Goal: Information Seeking & Learning: Learn about a topic

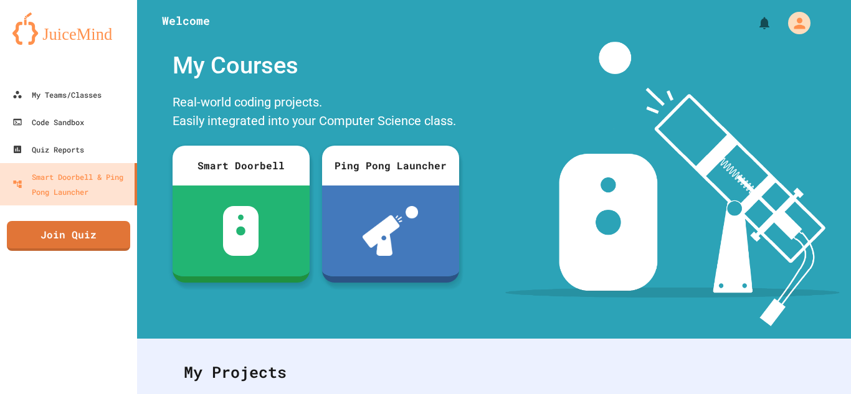
scroll to position [221, 0]
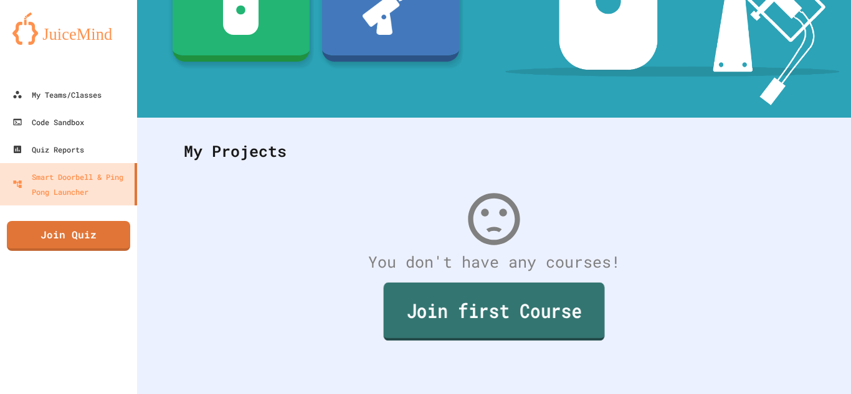
click at [521, 315] on link "Join first Course" at bounding box center [494, 312] width 221 height 58
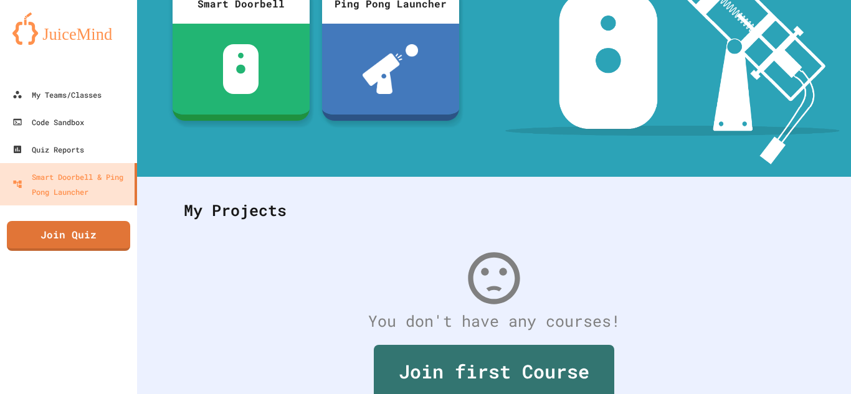
scroll to position [138, 0]
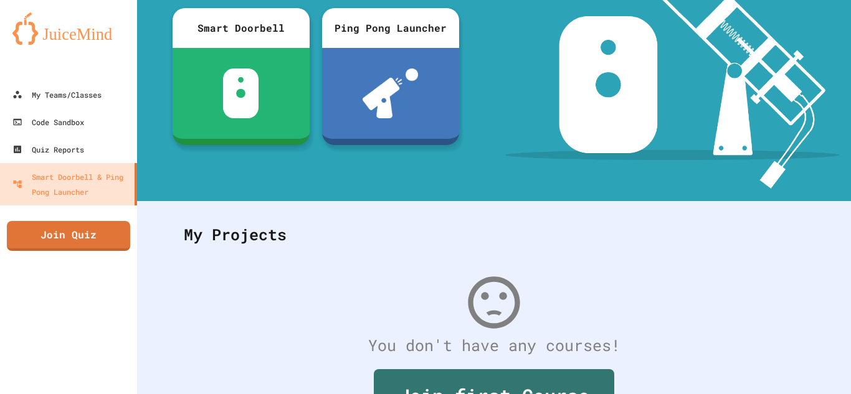
click at [687, 171] on img at bounding box center [672, 46] width 334 height 285
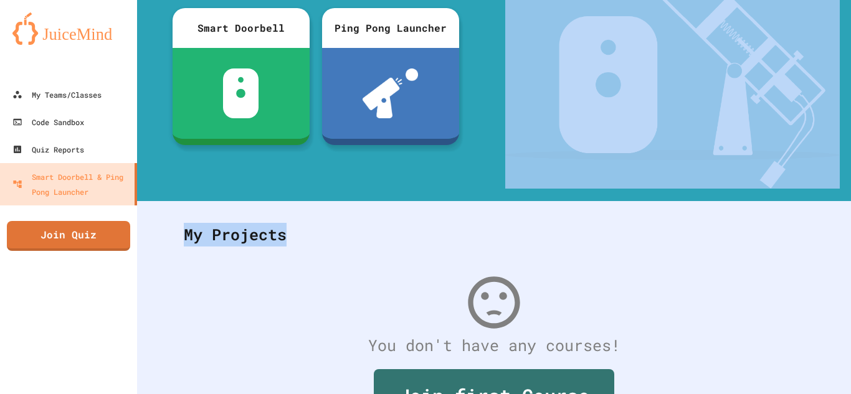
drag, startPoint x: 850, startPoint y: 215, endPoint x: 850, endPoint y: 182, distance: 33.0
click at [850, 182] on div "Welcome My Courses Real-world coding projects. Easily integrated into your Comp…" at bounding box center [494, 197] width 714 height 394
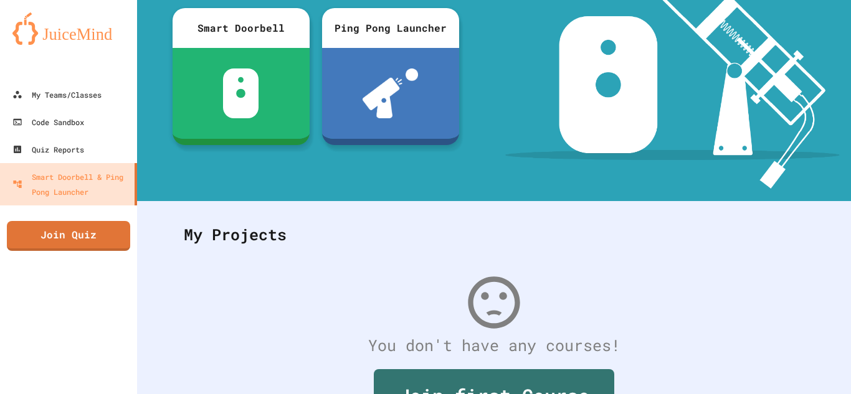
click at [764, 341] on div "You don't have any courses!" at bounding box center [493, 346] width 645 height 24
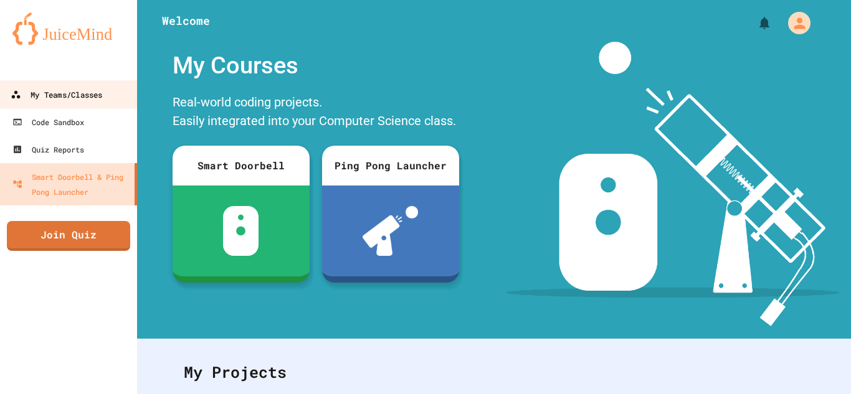
click at [62, 90] on div "My Teams/Classes" at bounding box center [57, 95] width 92 height 16
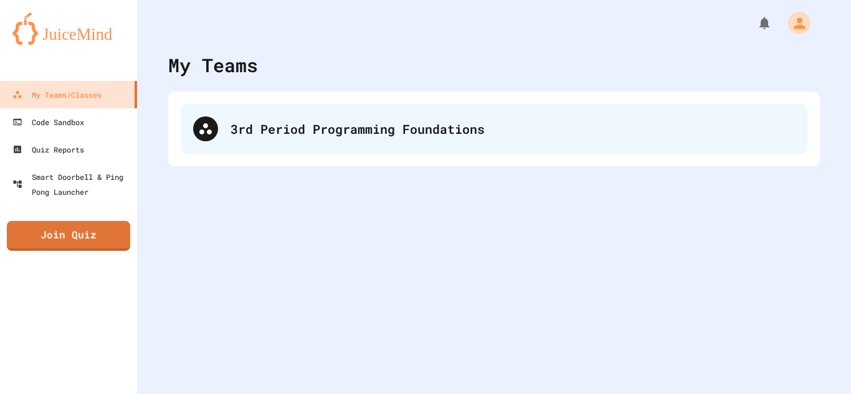
click at [252, 116] on div "3rd Period Programming Foundations" at bounding box center [494, 129] width 626 height 50
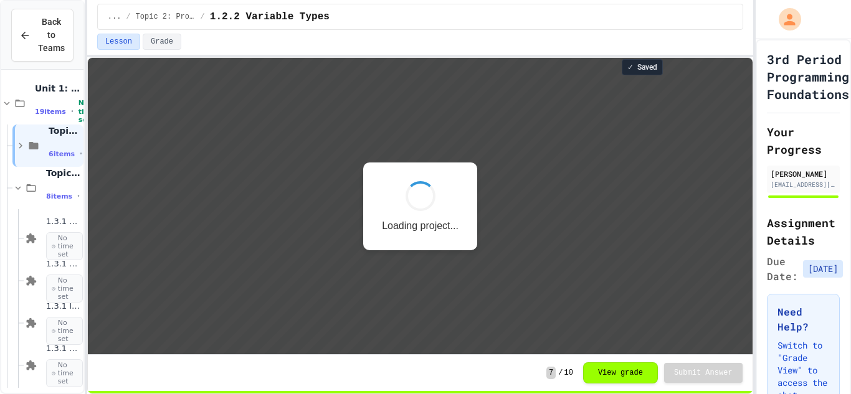
scroll to position [1, 0]
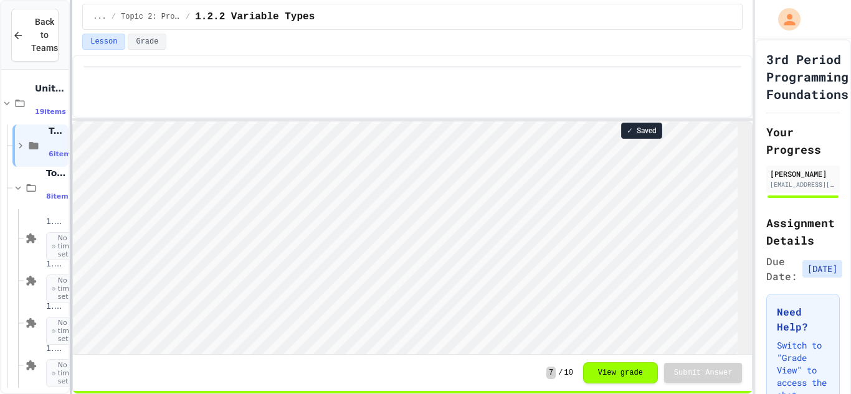
click at [72, 147] on div at bounding box center [71, 197] width 2 height 394
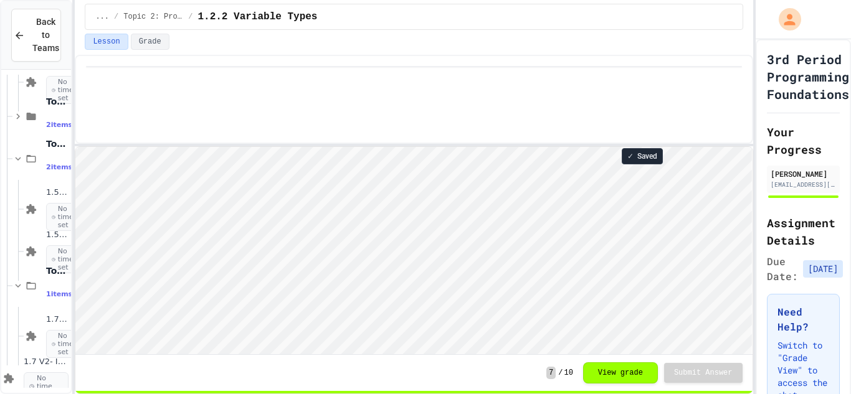
scroll to position [465, 0]
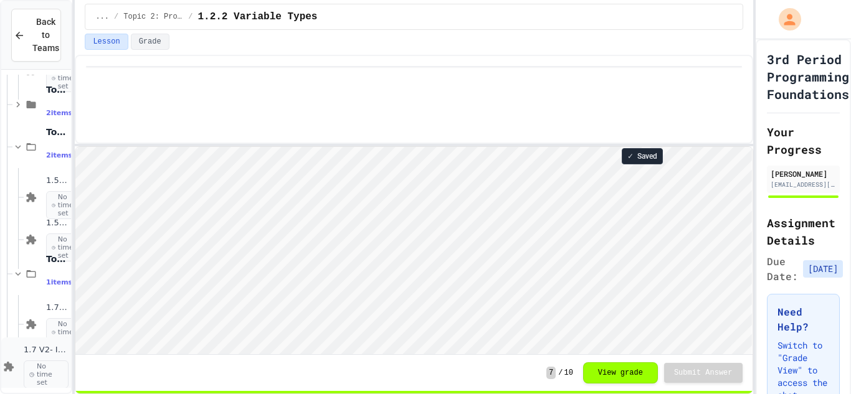
click at [40, 349] on span "1.7 V2- IceCream Machine Project" at bounding box center [46, 350] width 45 height 11
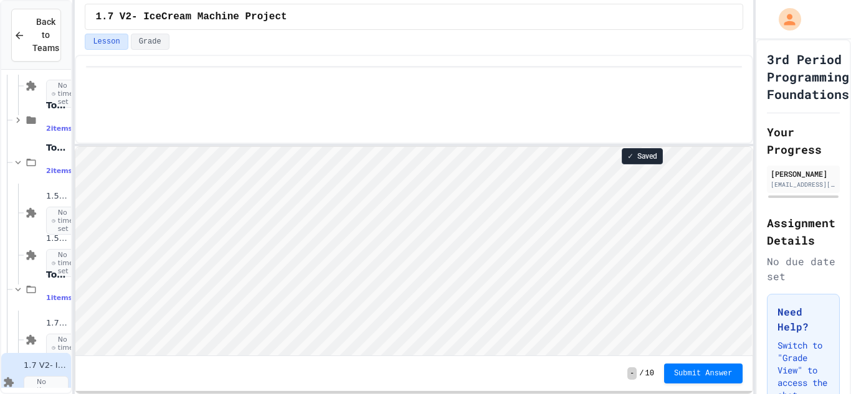
scroll to position [1, 0]
click at [449, 146] on html "Loading project... ! Error Loading Project There was an error loading the proje…" at bounding box center [413, 146] width 676 height 0
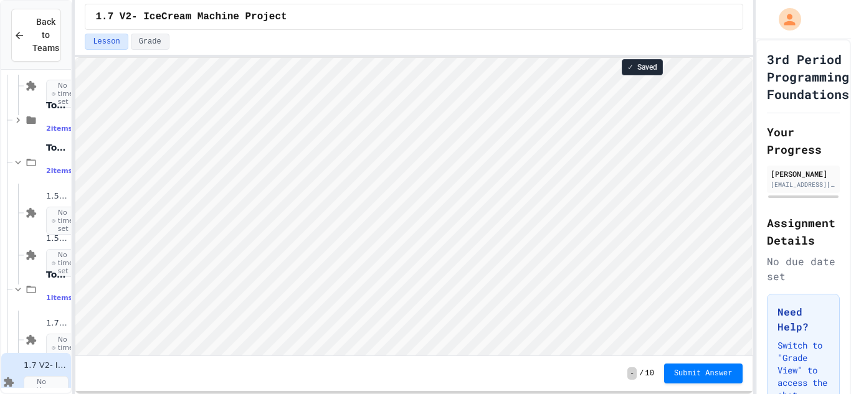
click at [438, 21] on div "1.7 V2- IceCream Machine Project Lesson Grade ✓ Saved - / 10 Submit Answer" at bounding box center [414, 197] width 678 height 394
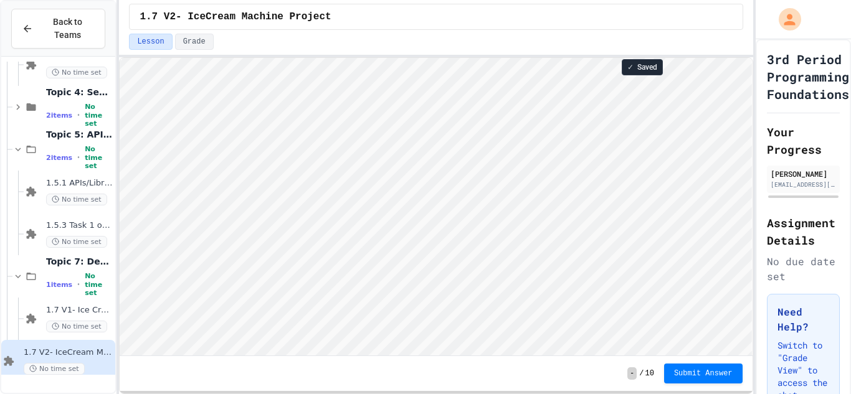
click at [125, 174] on div "Back to Teams 1.3.7 Abstraction2Parameters No time set 1.3.7 AbstractionTask No…" at bounding box center [425, 197] width 851 height 394
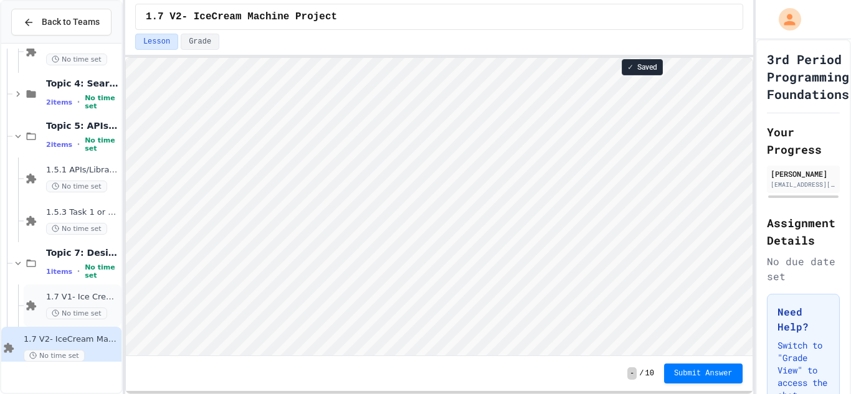
click at [75, 304] on div "1.7 V1- Ice Cream Machine No time set" at bounding box center [82, 305] width 73 height 27
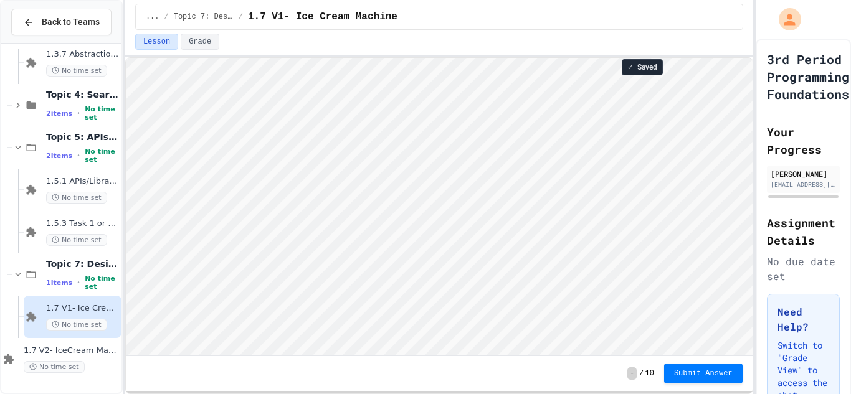
click at [448, 53] on div "Lesson Grade" at bounding box center [439, 44] width 628 height 21
click at [456, 6] on div "... / Topic 7: Designing & Simulating Solutions / 1.7 V1- Ice Cream Machine Les…" at bounding box center [439, 197] width 628 height 394
click at [460, 7] on div "... / Topic 7: Designing & Simulating Solutions / 1.7 V1- Ice Cream Machine Les…" at bounding box center [439, 197] width 628 height 394
click at [752, 58] on html "Loading project... ! Error Loading Project There was an error loading the proje…" at bounding box center [438, 58] width 626 height 0
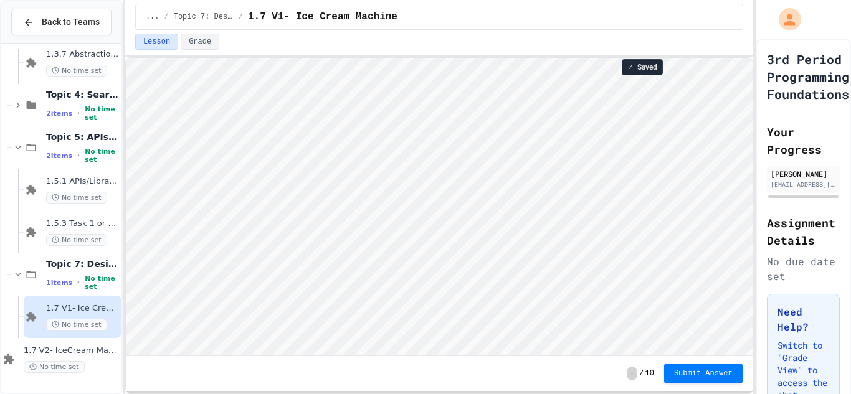
click at [823, 26] on div at bounding box center [802, 19] width 95 height 39
type textarea "******"
